Goal: Task Accomplishment & Management: Manage account settings

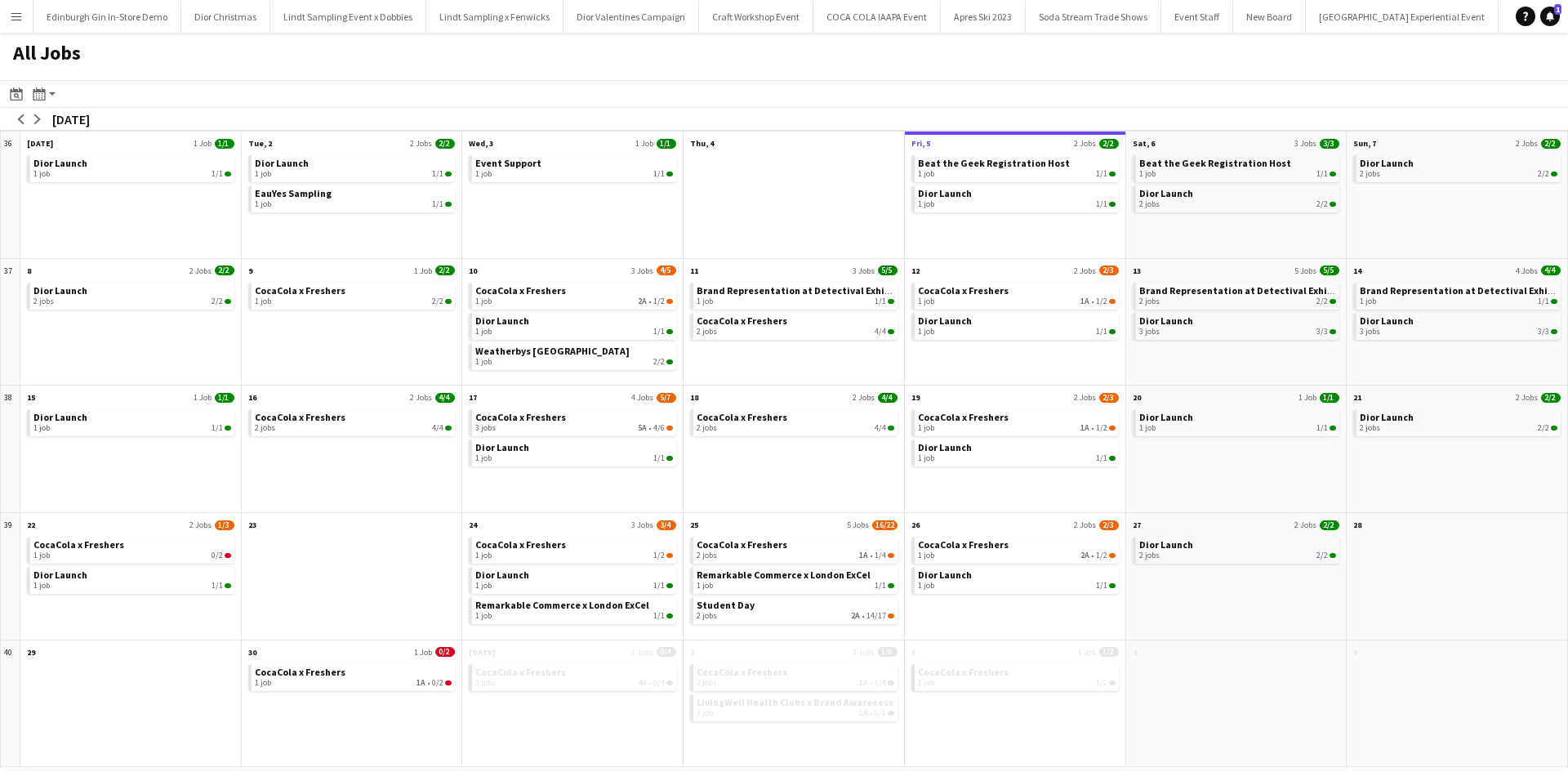
scroll to position [0, 16344]
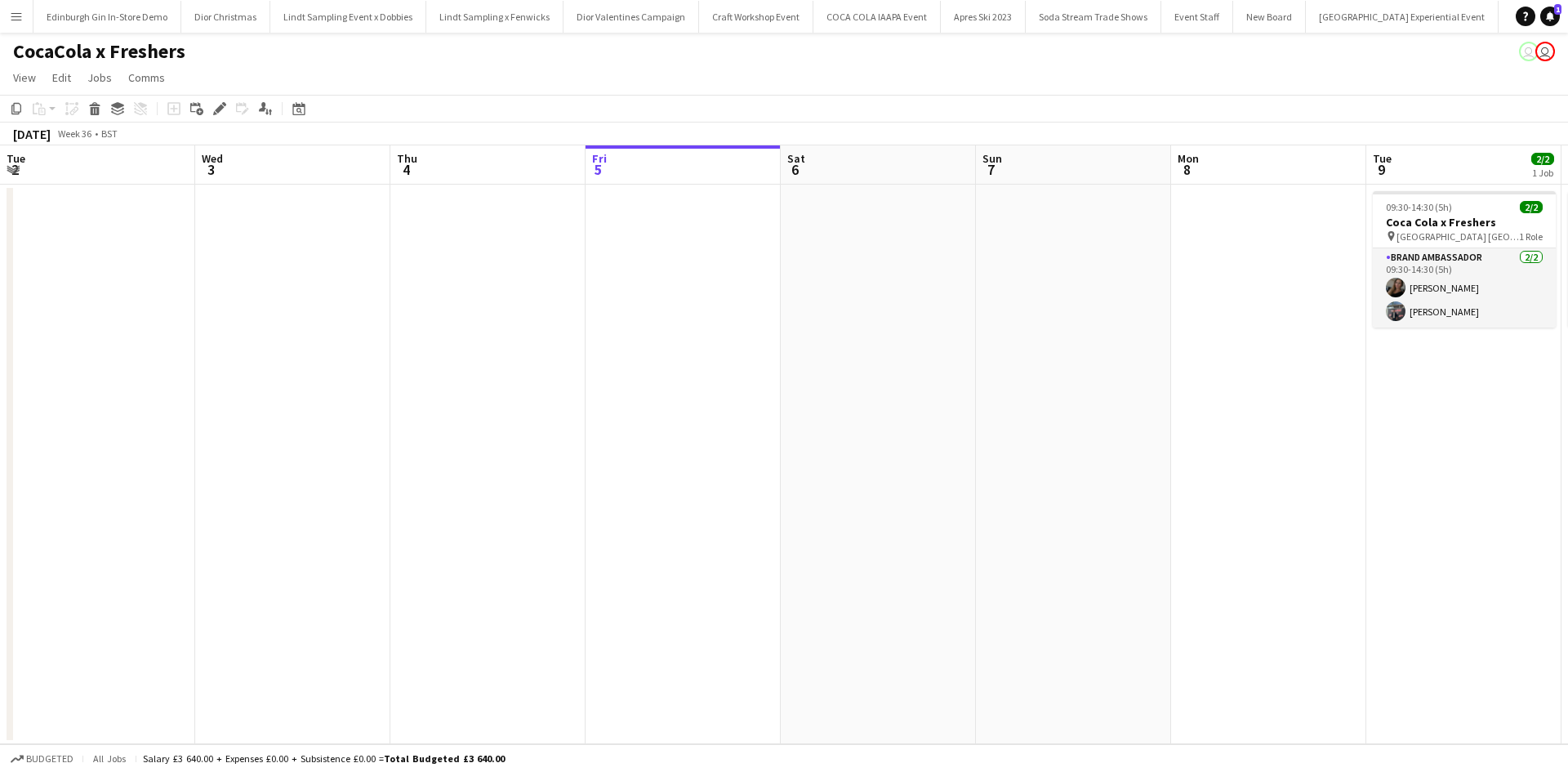
scroll to position [0, 390]
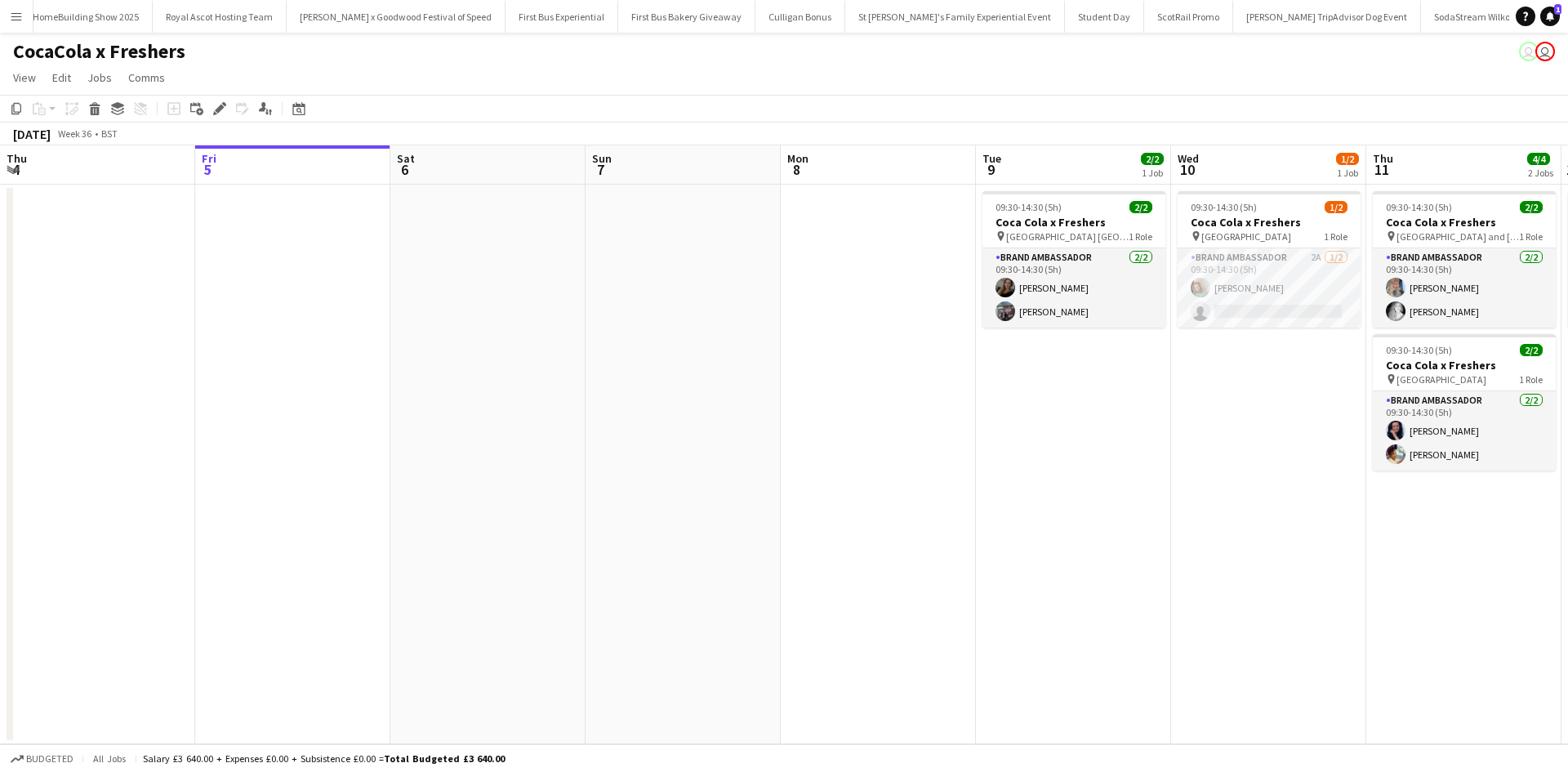
click at [21, 21] on app-icon "Menu" at bounding box center [16, 16] width 13 height 13
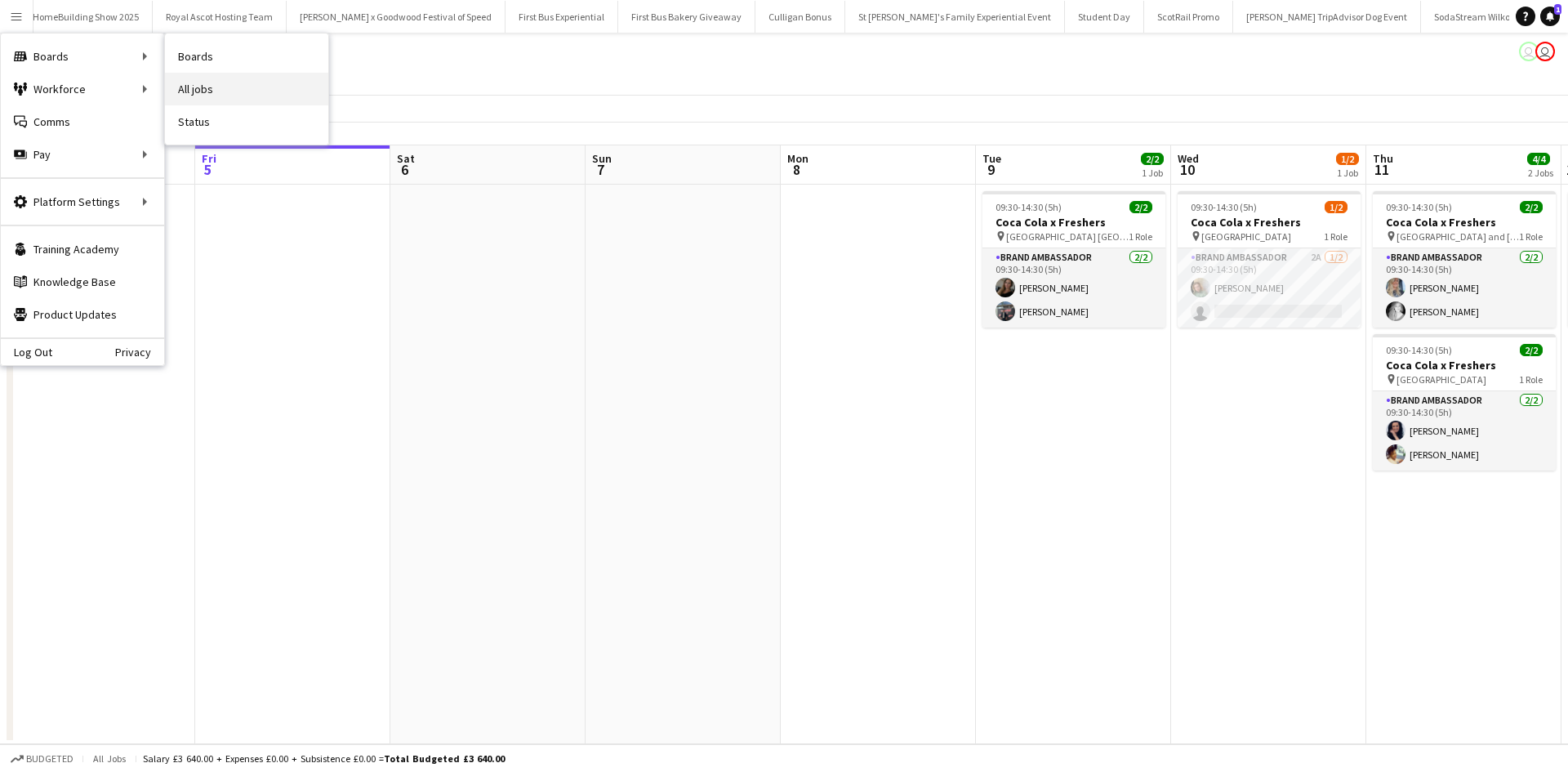
click at [177, 82] on link "All jobs" at bounding box center [247, 89] width 163 height 33
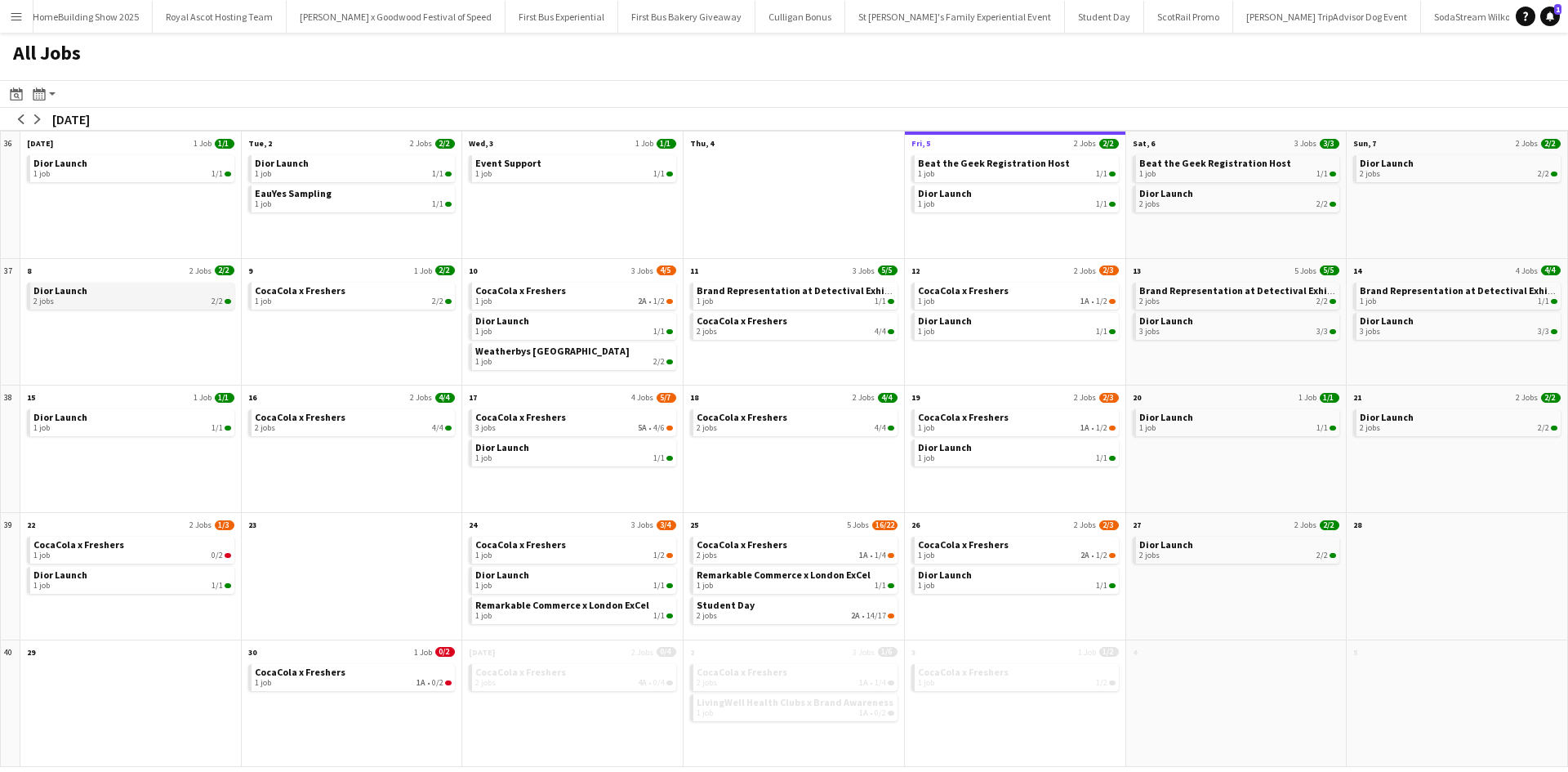
click at [95, 294] on link "Dior Launch 2 jobs 2/2" at bounding box center [133, 294] width 198 height 23
click at [814, 298] on div "1 job 1/1" at bounding box center [796, 300] width 198 height 10
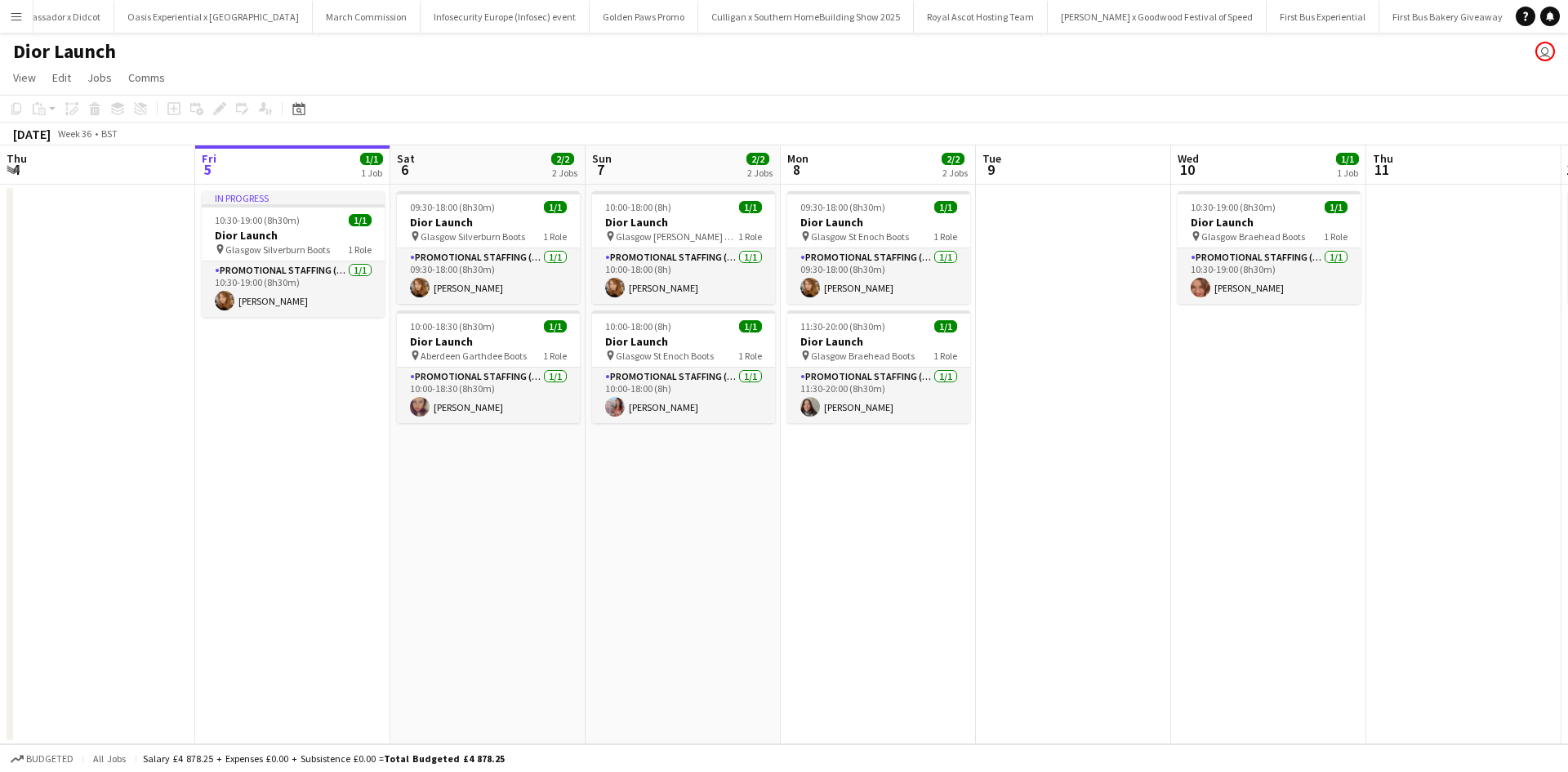
scroll to position [0, 15866]
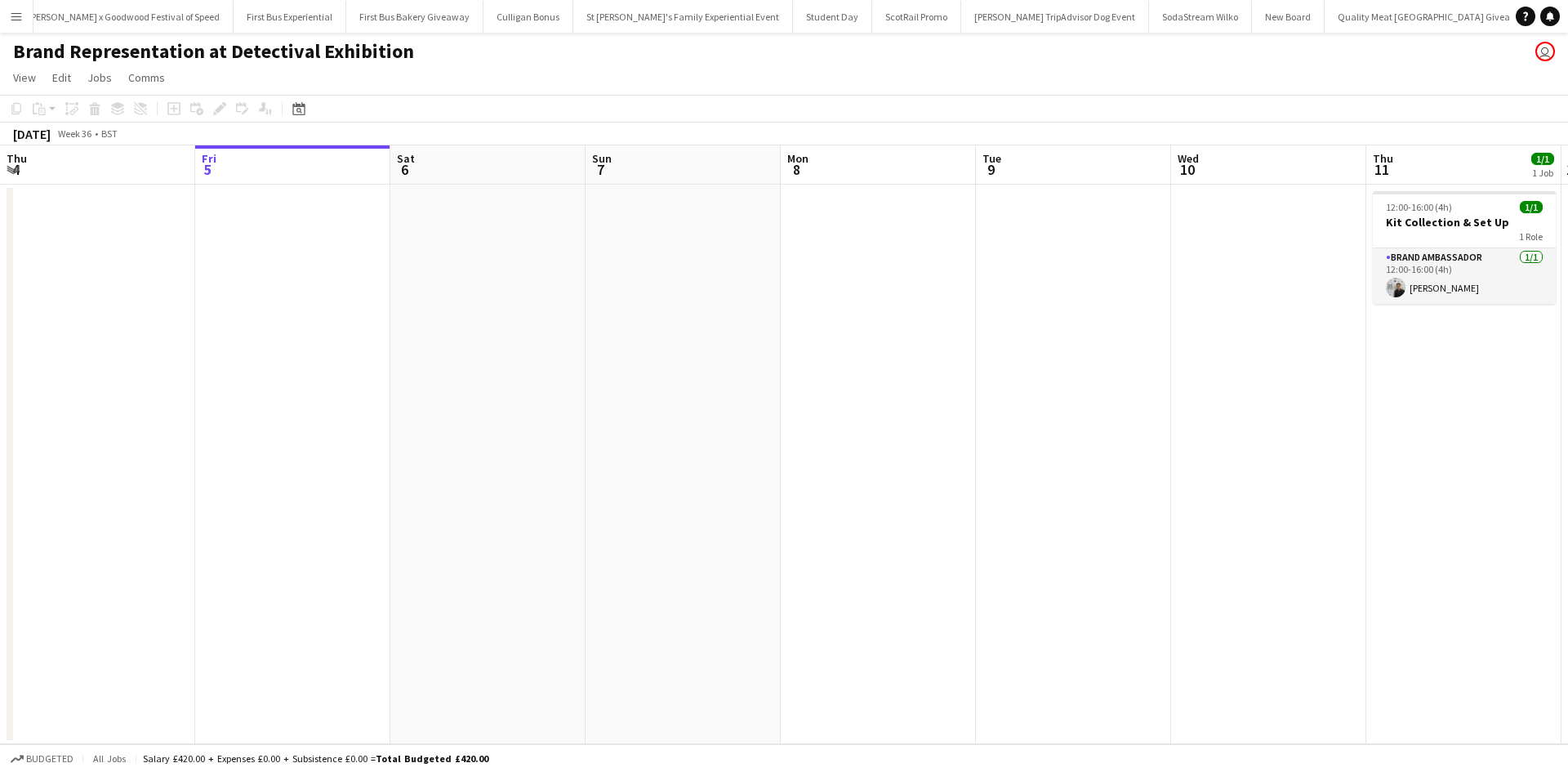
scroll to position [0, 17325]
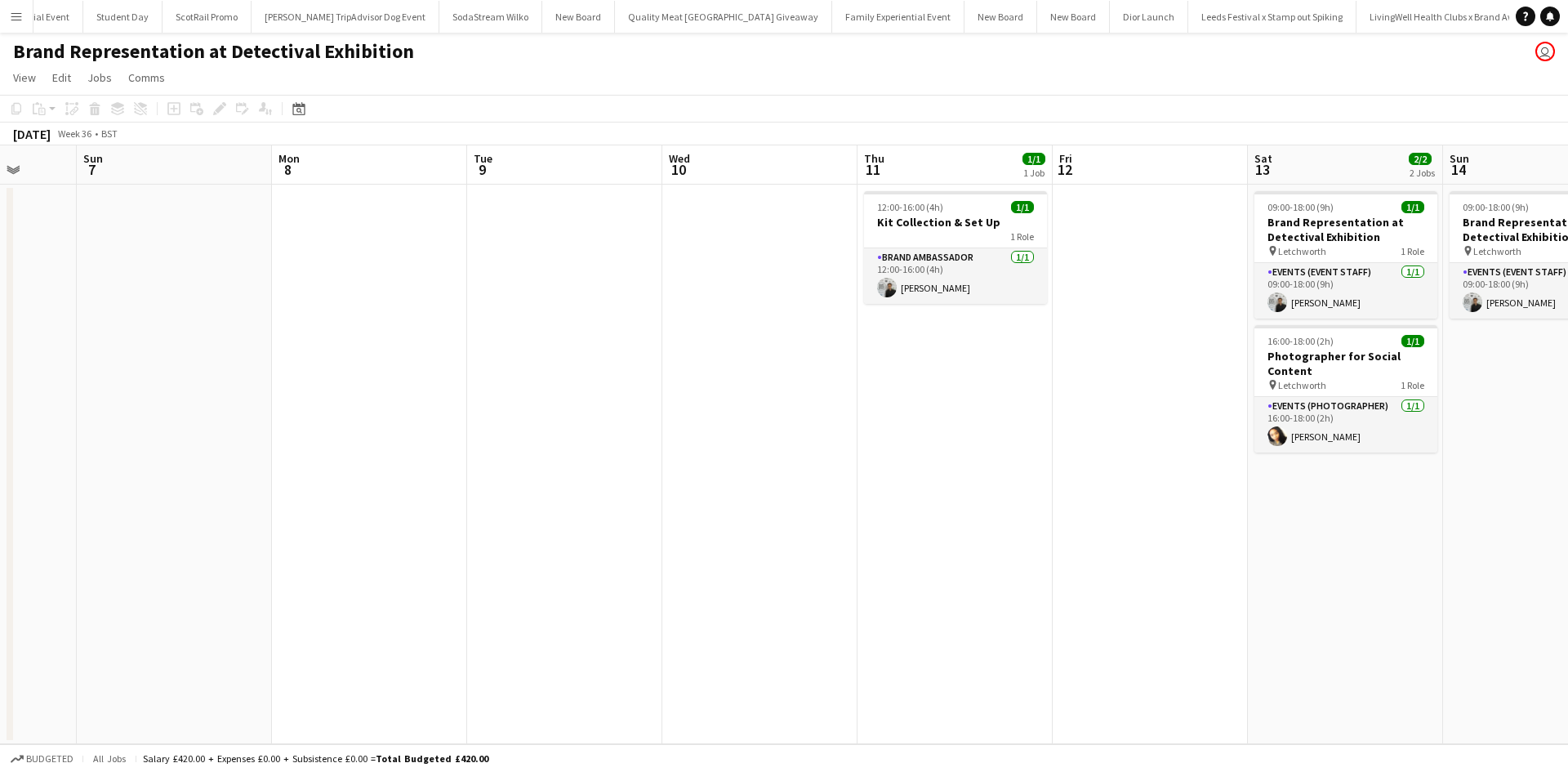
drag, startPoint x: 1325, startPoint y: 521, endPoint x: 751, endPoint y: 429, distance: 581.3
click at [751, 429] on app-calendar-viewport "Thu 4 Fri 5 Sat 6 Sun 7 Mon 8 Tue 9 Wed 10 Thu 11 1/1 1 Job Fri 12 Sat 13 2/2 2…" at bounding box center [784, 444] width 1568 height 598
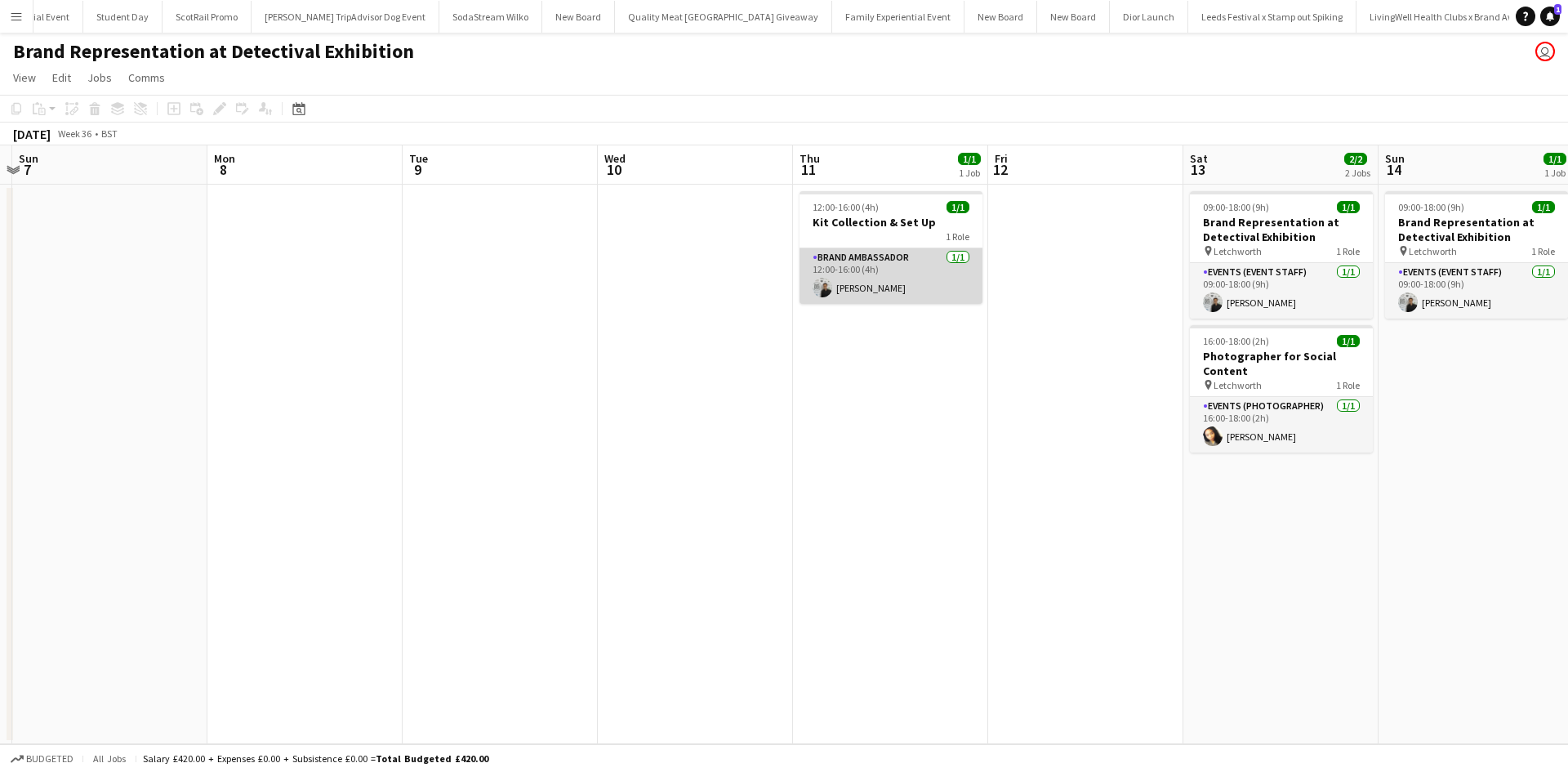
click at [937, 296] on app-card-role "Brand Ambassador 1/1 12:00-16:00 (4h) Sunsik Cha" at bounding box center [891, 276] width 183 height 56
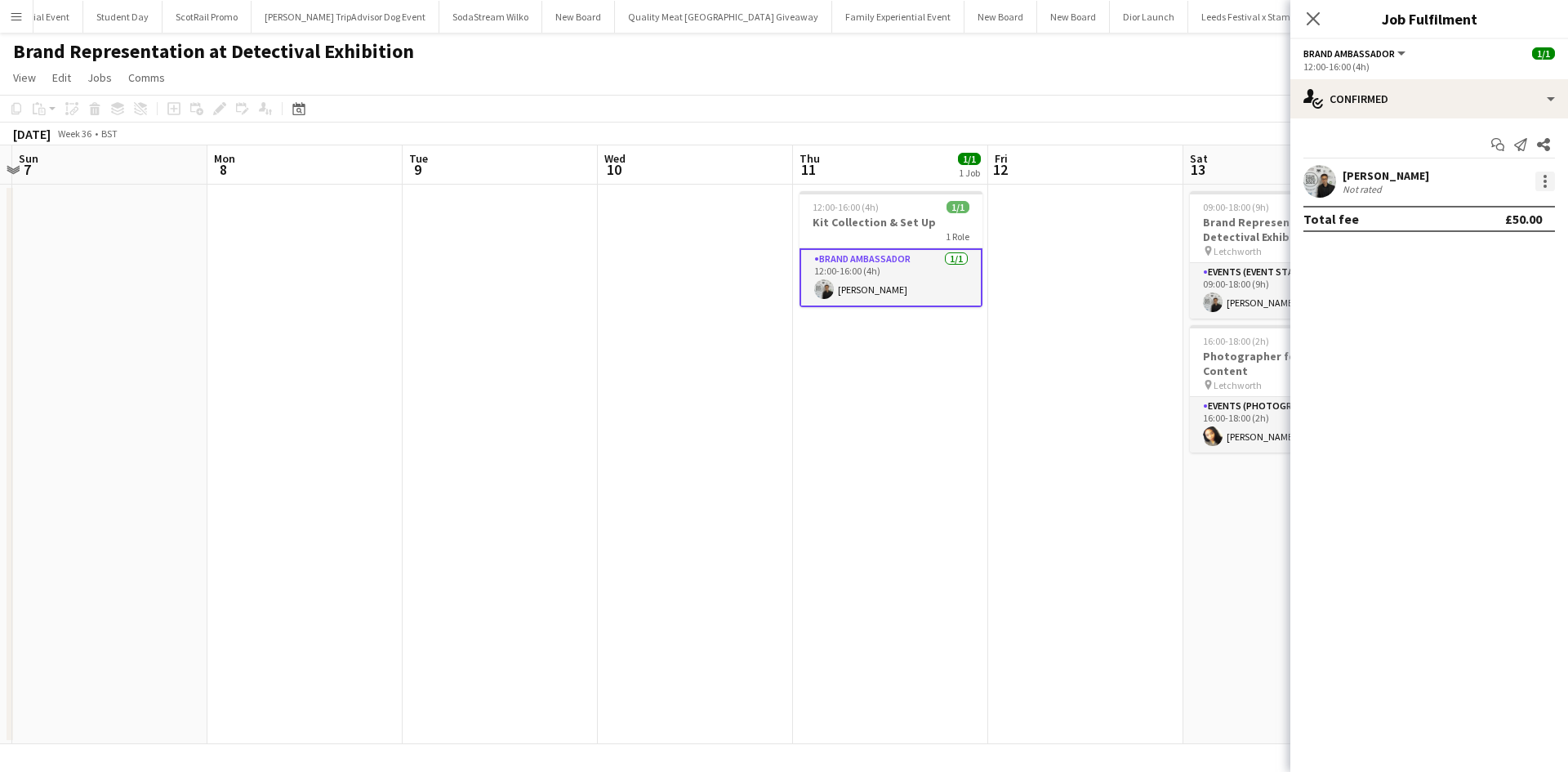
click at [1544, 184] on div at bounding box center [1545, 181] width 20 height 20
click at [1526, 212] on span "Edit fee" at bounding box center [1492, 211] width 102 height 15
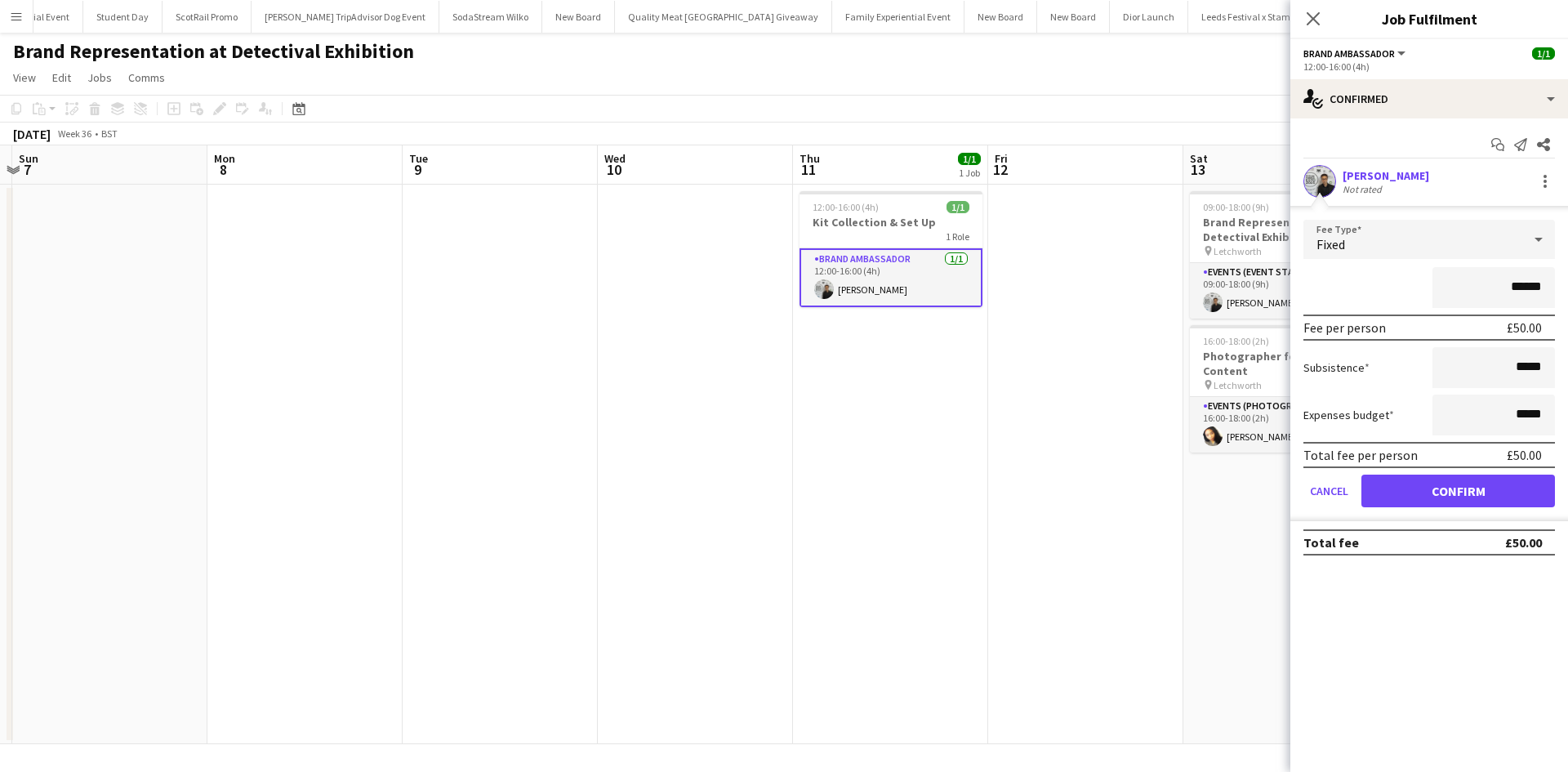
click at [989, 406] on app-date-cell at bounding box center [1086, 465] width 195 height 559
